Goal: Information Seeking & Learning: Find specific fact

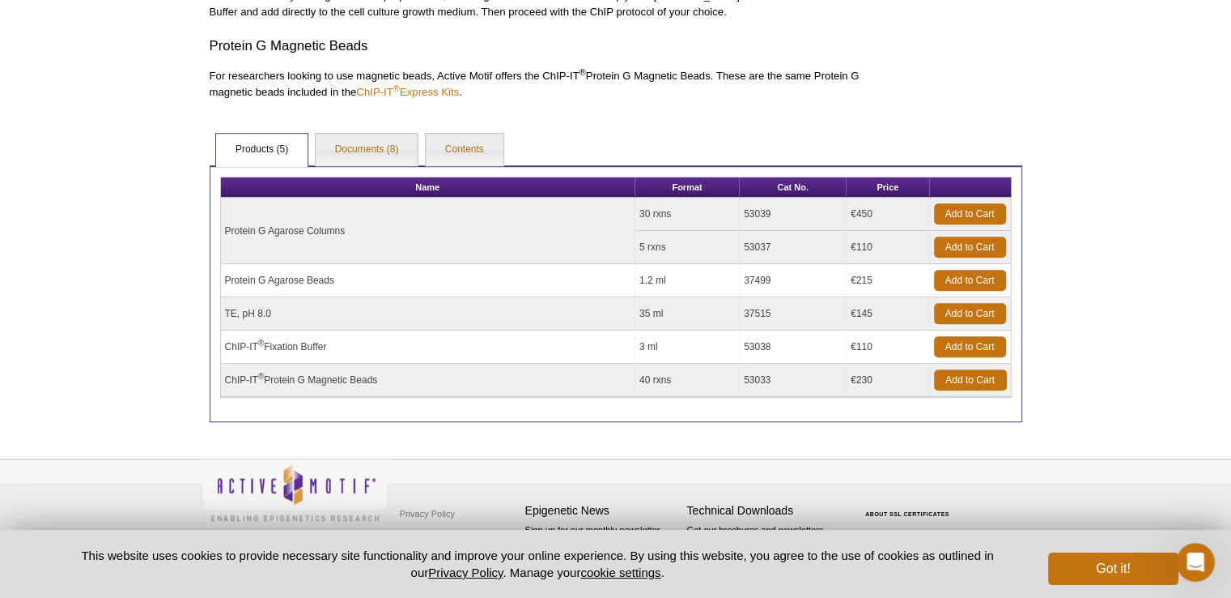
click at [326, 278] on td "Protein G Agarose Beads" at bounding box center [428, 280] width 415 height 33
drag, startPoint x: 344, startPoint y: 274, endPoint x: 220, endPoint y: 283, distance: 124.3
click at [221, 283] on td "Protein G Agarose Beads" at bounding box center [428, 280] width 415 height 33
click at [361, 153] on link "Documents (8)" at bounding box center [367, 150] width 103 height 32
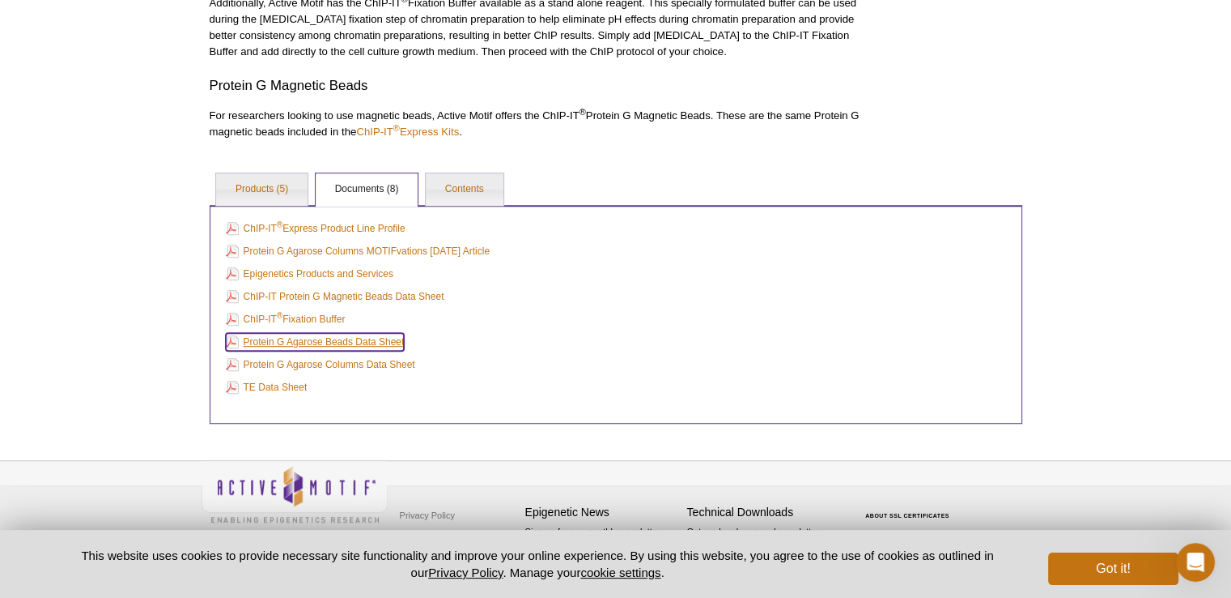
click at [337, 337] on link "Protein G Agarose Beads Data Sheet" at bounding box center [315, 342] width 179 height 18
click at [257, 190] on link "Products (5)" at bounding box center [261, 189] width 91 height 32
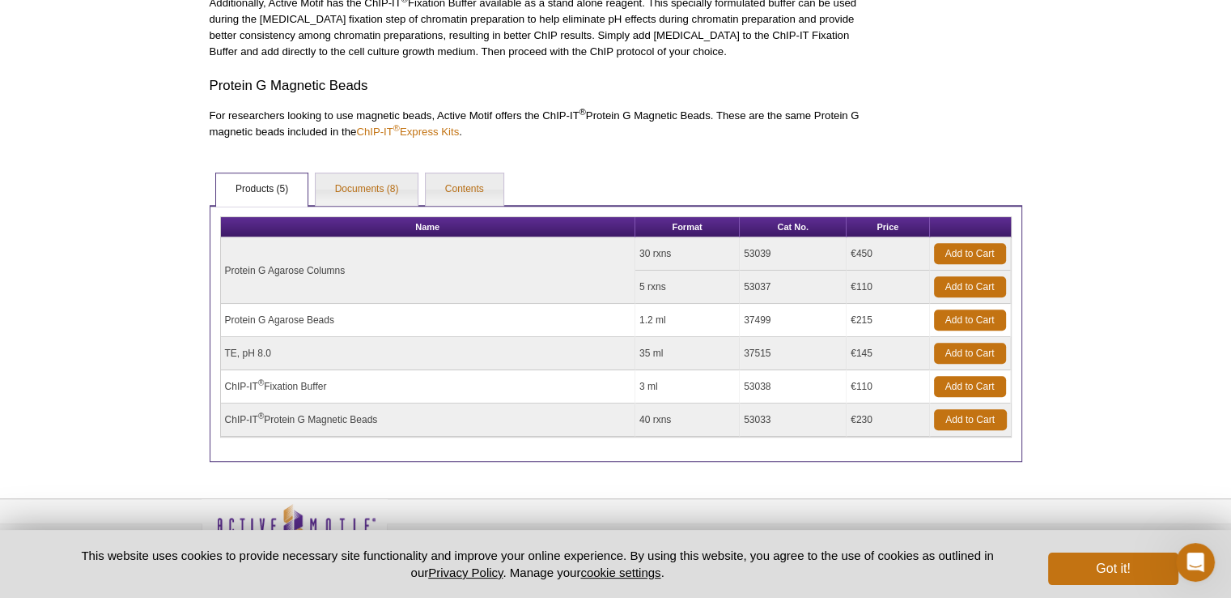
drag, startPoint x: 781, startPoint y: 317, endPoint x: 737, endPoint y: 316, distance: 43.8
click at [737, 316] on tr "Protein G Agarose Beads 1.2 ml 37499 €215 Add to Cart" at bounding box center [616, 320] width 790 height 33
copy tr "37499"
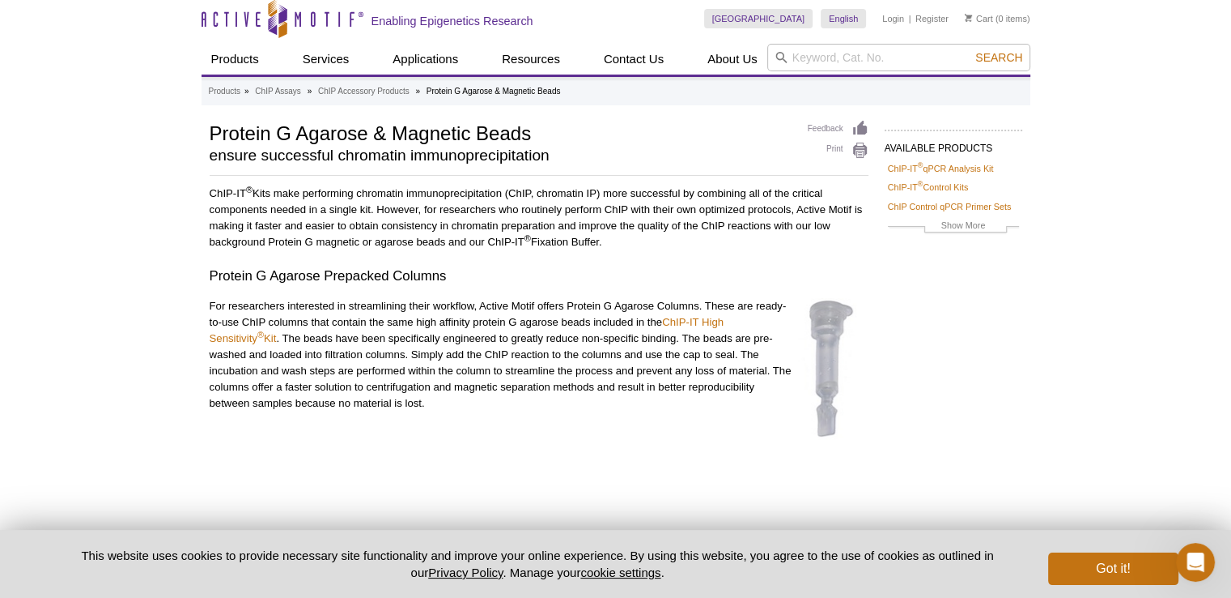
scroll to position [0, 0]
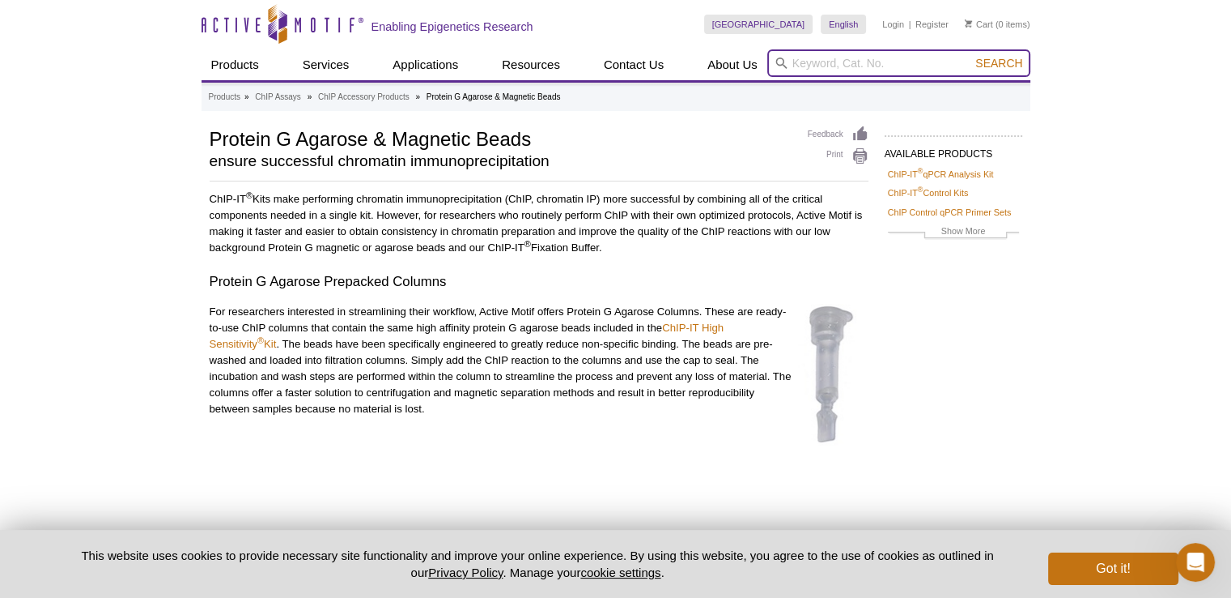
click at [835, 66] on input "search" at bounding box center [899, 63] width 263 height 28
paste input "37499"
type input "37499"
click at [971, 56] on button "Search" at bounding box center [999, 63] width 57 height 15
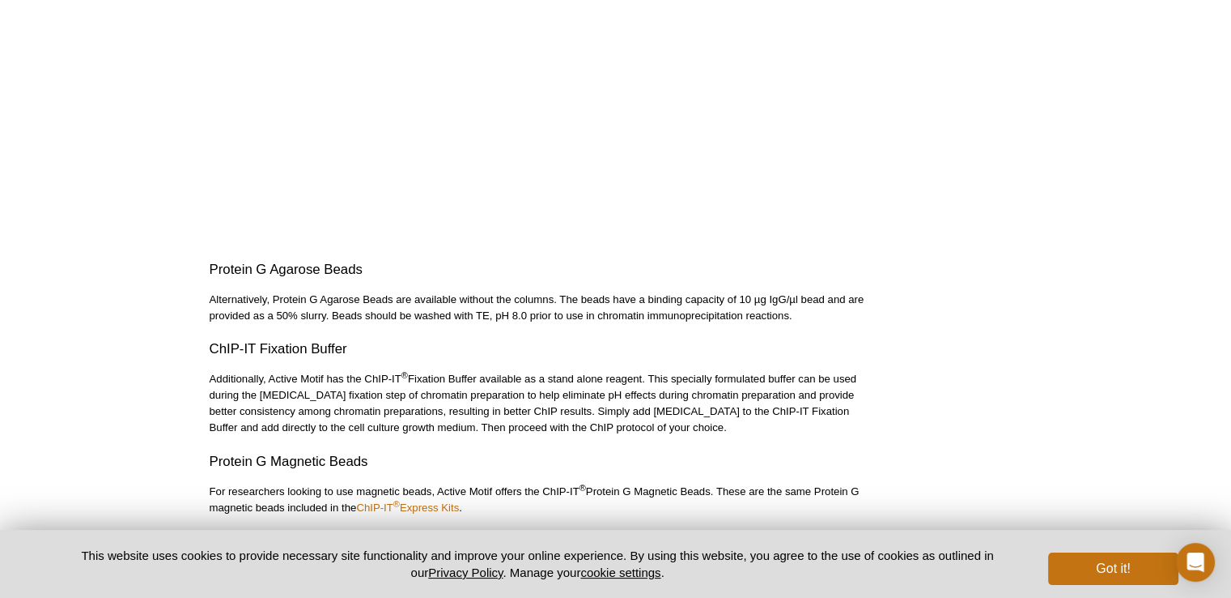
click at [909, 318] on div "AVAILABLE PRODUCTS ChIP-IT ® qPCR Analysis Kit ChIP-IT ® Control Kits ChIP Cont…" at bounding box center [616, 179] width 829 height 1317
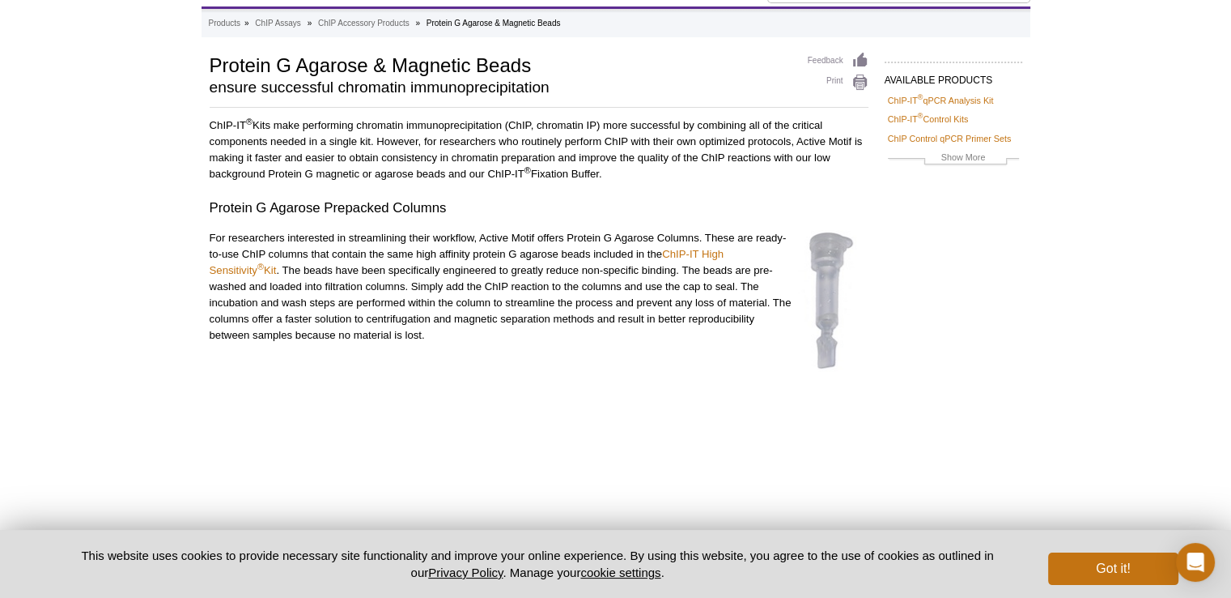
scroll to position [49, 0]
